Goal: Find specific page/section: Find specific page/section

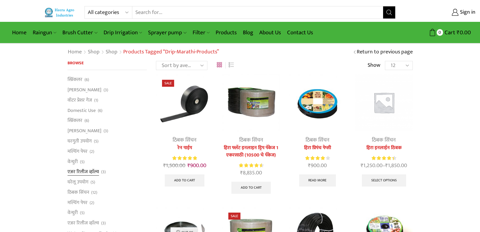
click at [81, 171] on link "एअर रिलीज व्हाॅल्व" at bounding box center [84, 172] width 32 height 10
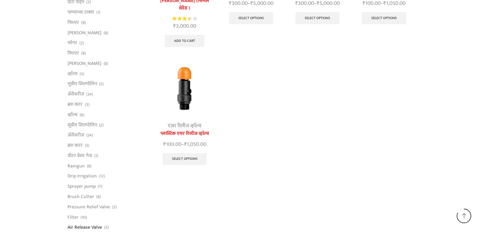
scroll to position [394, 0]
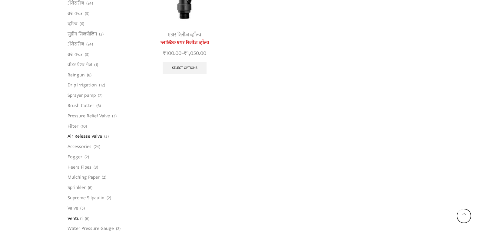
click at [78, 219] on link "Venturi" at bounding box center [75, 218] width 15 height 10
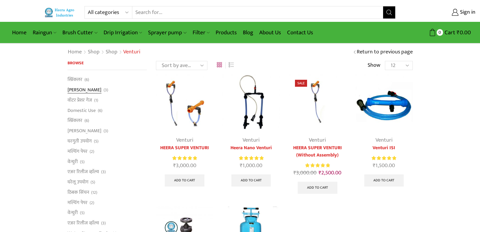
click at [79, 90] on link "[PERSON_NAME]" at bounding box center [85, 90] width 34 height 10
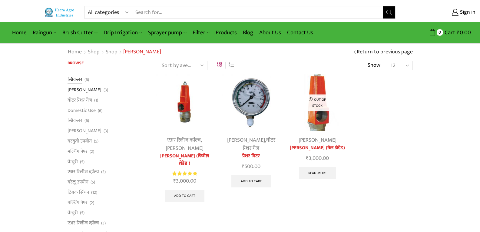
click at [75, 79] on link "स्प्रिंकलर" at bounding box center [75, 80] width 15 height 8
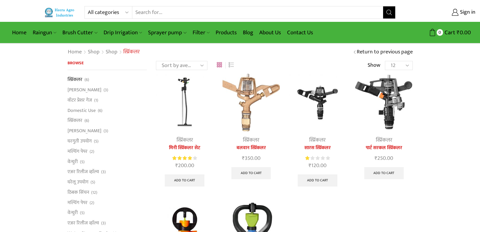
click at [122, 12] on select "All categories Accessories Air Release Valve Brush Cutter Domestic Use Drip Irr…" at bounding box center [110, 12] width 45 height 12
select select "non-return-valve-normex"
click at [88, 6] on select "All categories Accessories Air Release Valve Brush Cutter Domestic Use Drip Irr…" at bounding box center [110, 12] width 45 height 12
click at [390, 15] on button "Search" at bounding box center [389, 12] width 12 height 12
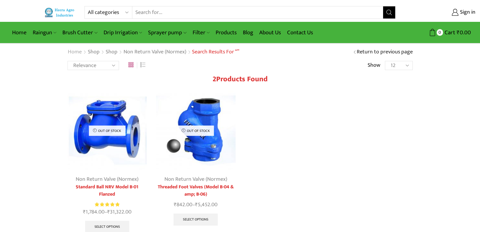
click at [75, 53] on link "Home" at bounding box center [75, 52] width 15 height 8
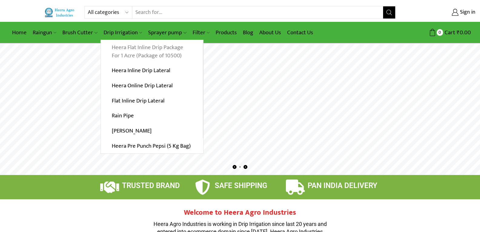
click at [134, 54] on link "Heera Flat Inline Drip Package For 1 Acre (Package of 10500)" at bounding box center [152, 51] width 102 height 23
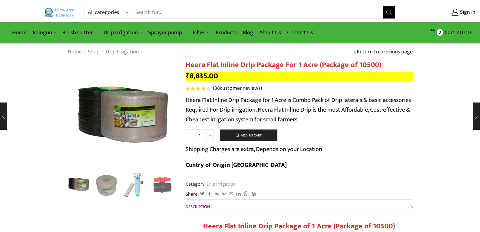
scroll to position [203, 0]
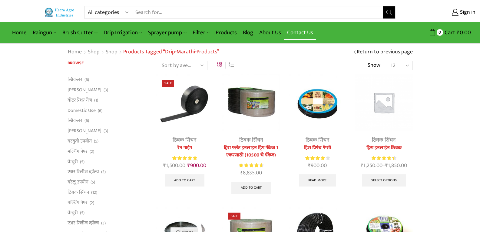
click at [301, 32] on link "Contact Us" at bounding box center [300, 32] width 32 height 14
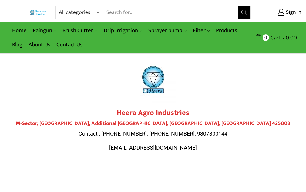
drag, startPoint x: 130, startPoint y: 136, endPoint x: 35, endPoint y: 68, distance: 116.4
